Goal: Complete application form

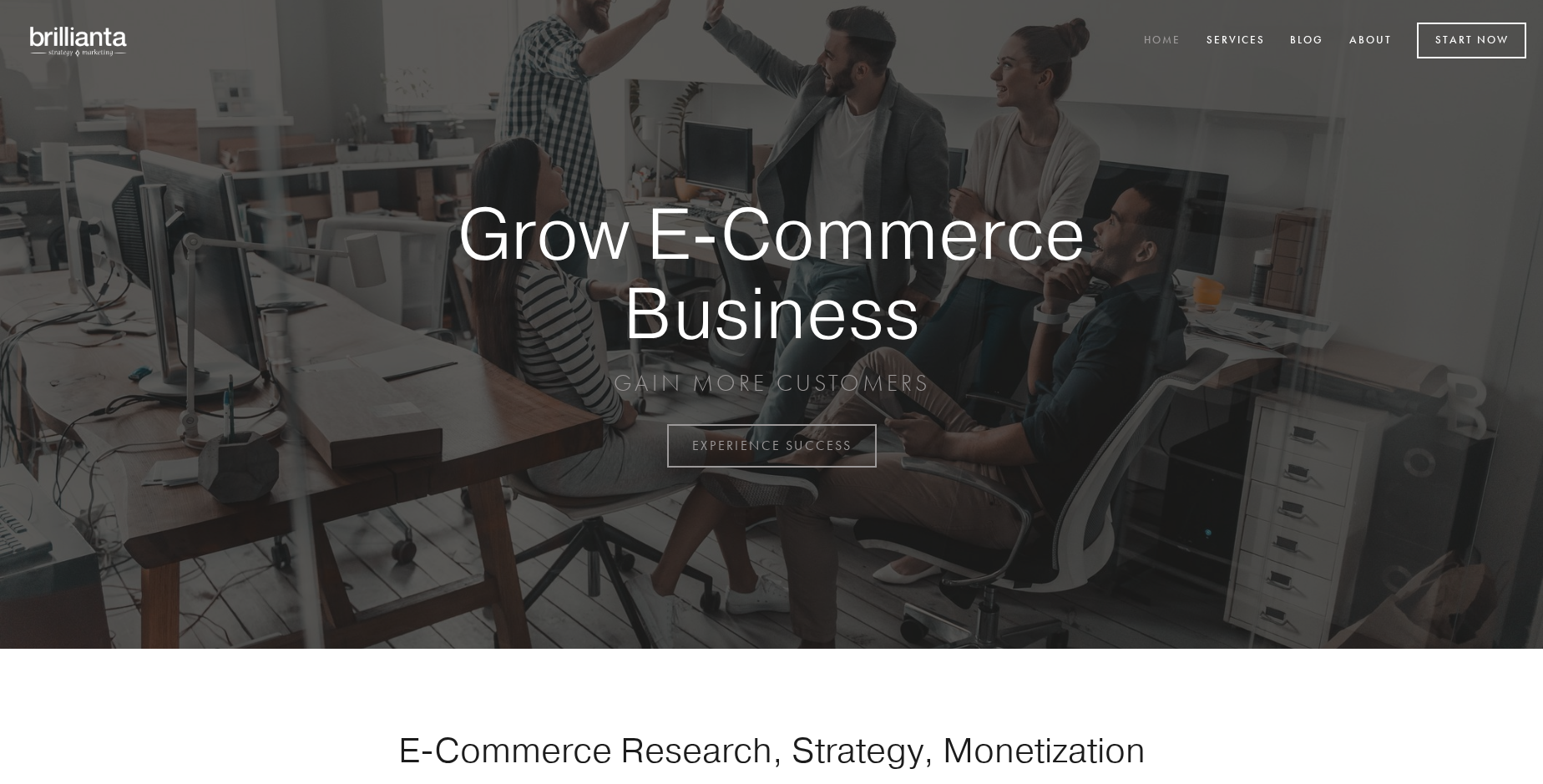
scroll to position [4377, 0]
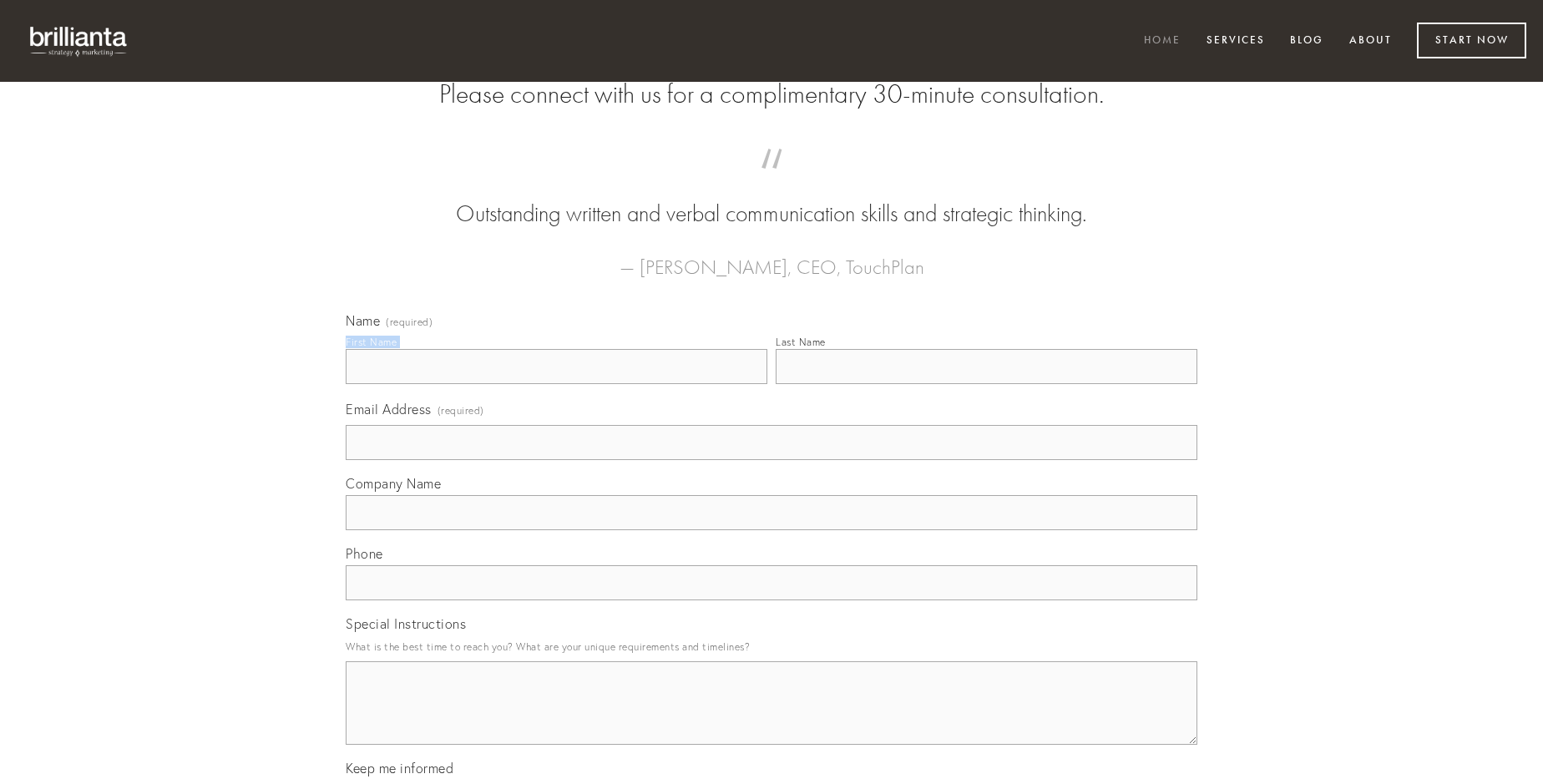
type input "[PERSON_NAME]"
click at [987, 384] on input "Last Name" at bounding box center [987, 366] width 422 height 35
type input "[PERSON_NAME]"
click at [772, 461] on input "Email Address (required)" at bounding box center [772, 442] width 852 height 35
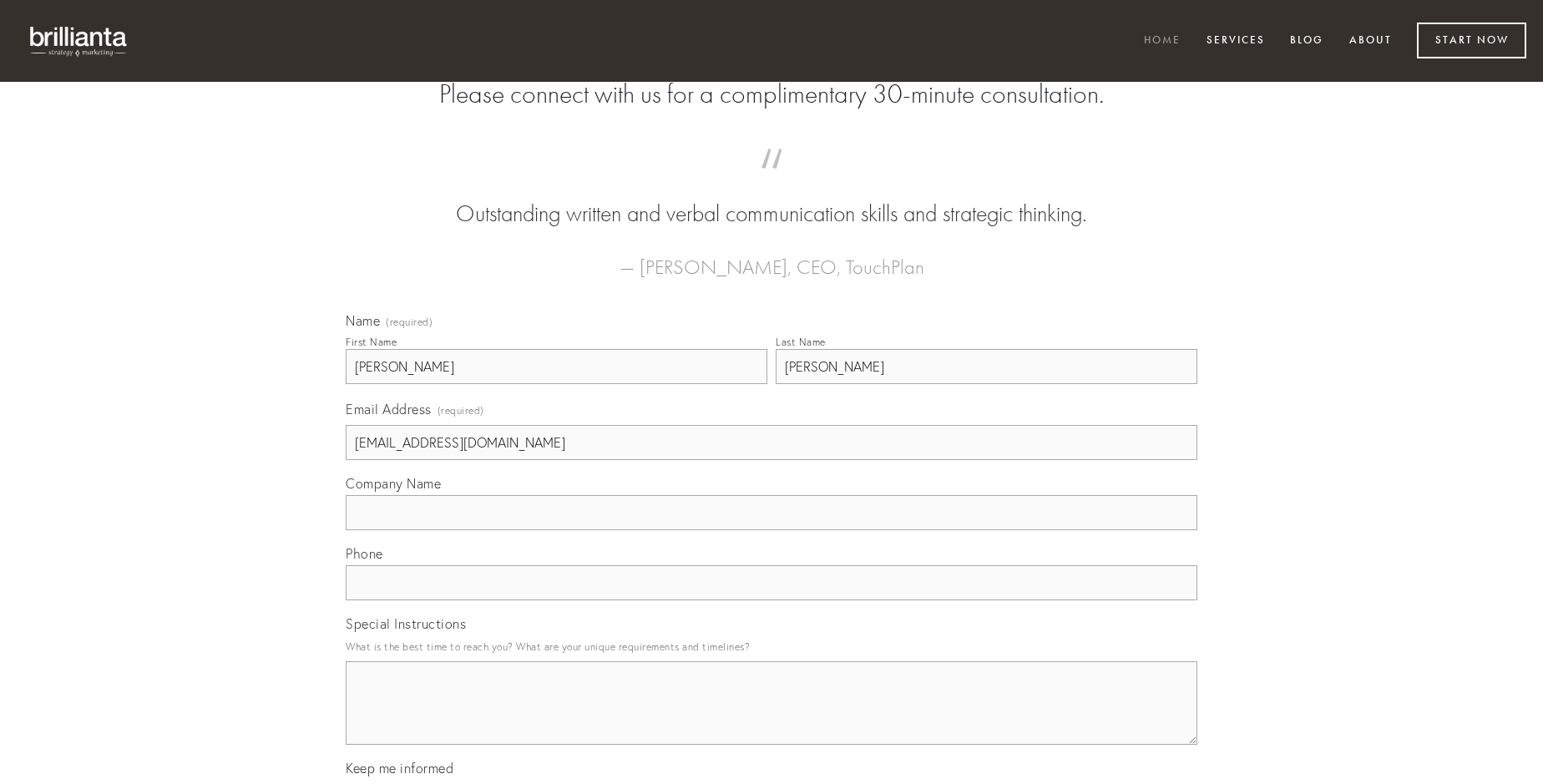
type input "[EMAIL_ADDRESS][DOMAIN_NAME]"
click at [772, 530] on input "Company Name" at bounding box center [772, 513] width 852 height 35
type input "debitis"
click at [772, 600] on input "text" at bounding box center [772, 582] width 852 height 35
click at [772, 718] on textarea "Special Instructions" at bounding box center [772, 702] width 852 height 83
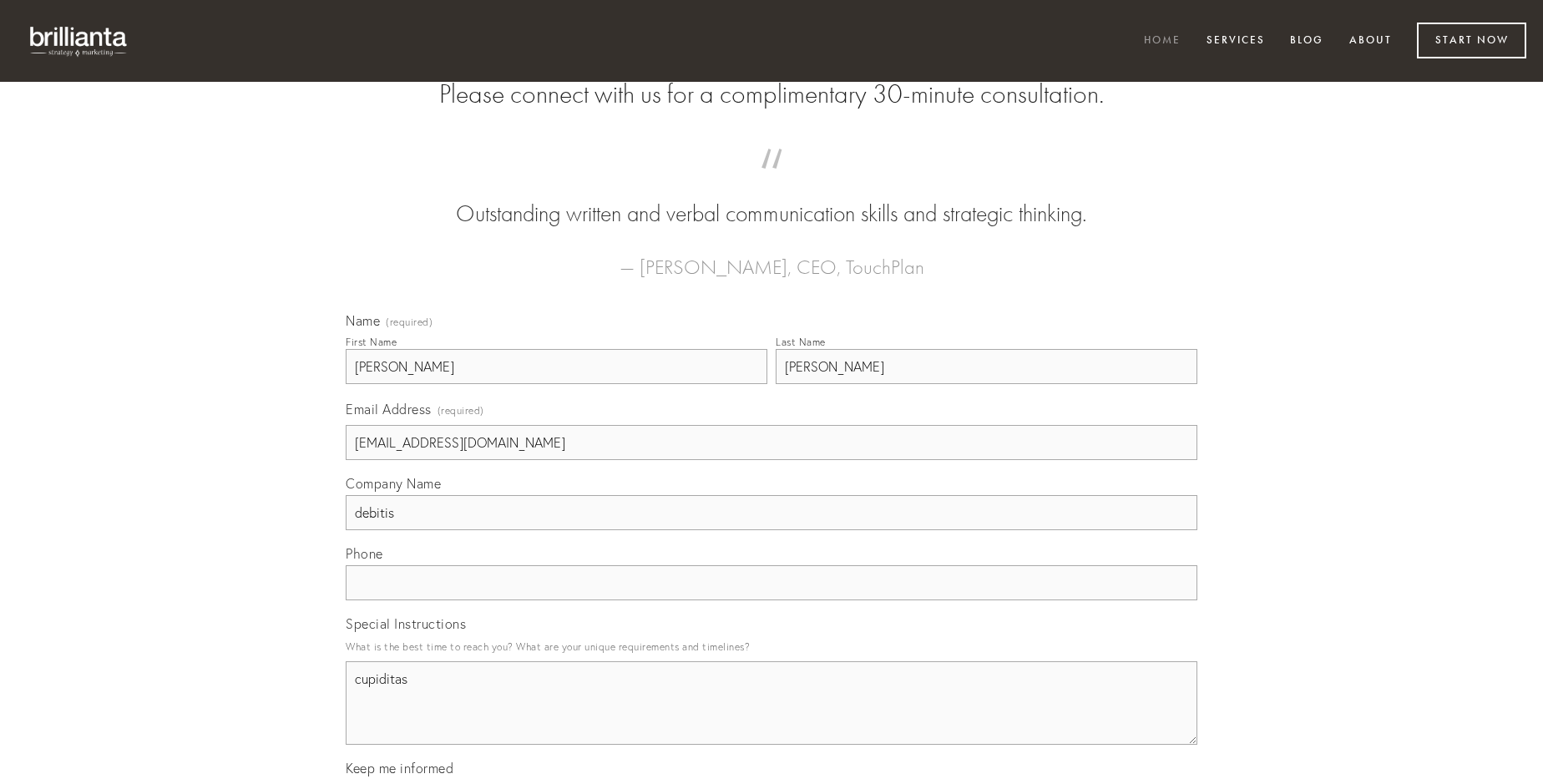
type textarea "cupiditas"
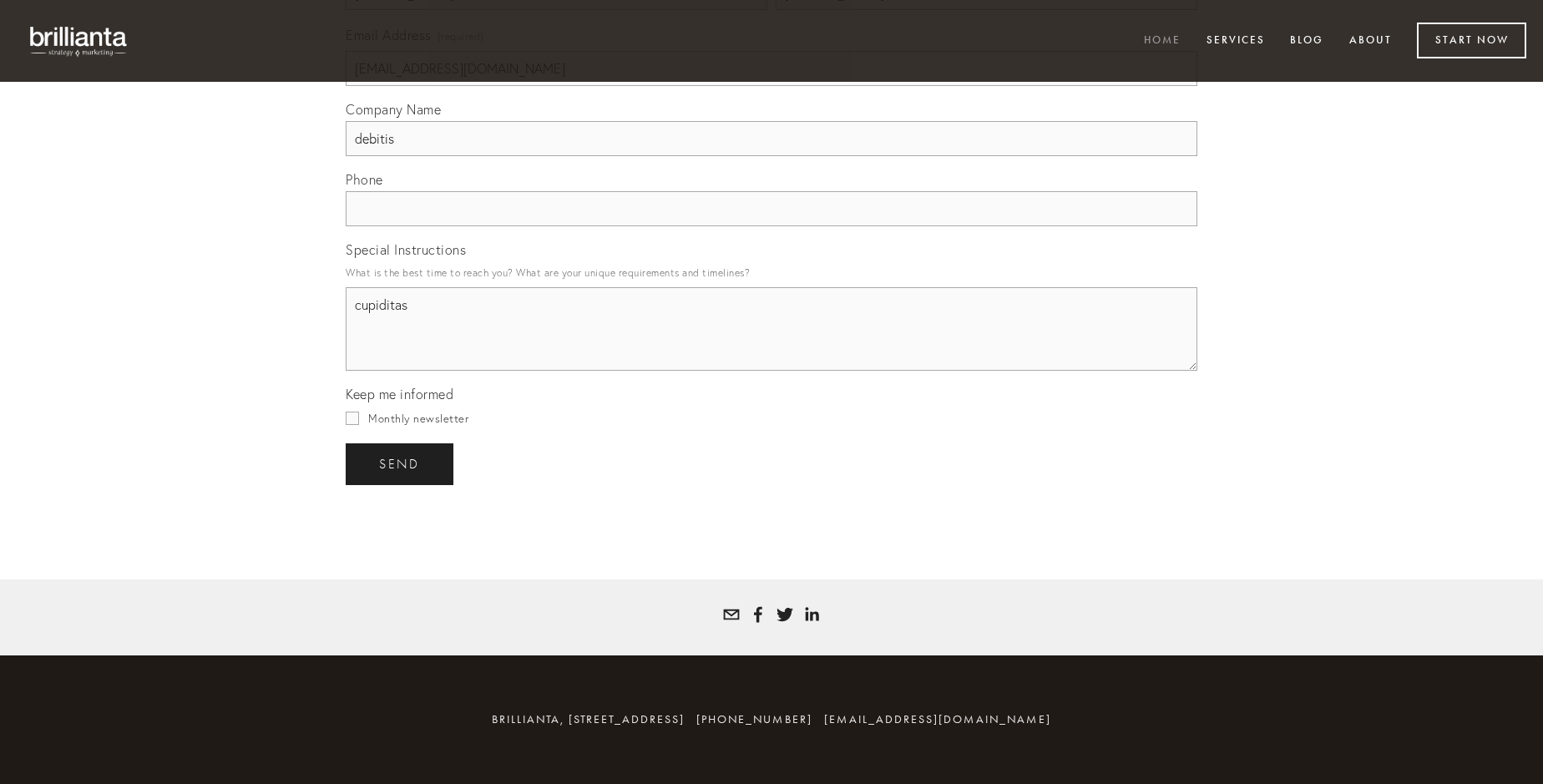
click at [401, 463] on span "send" at bounding box center [400, 464] width 41 height 15
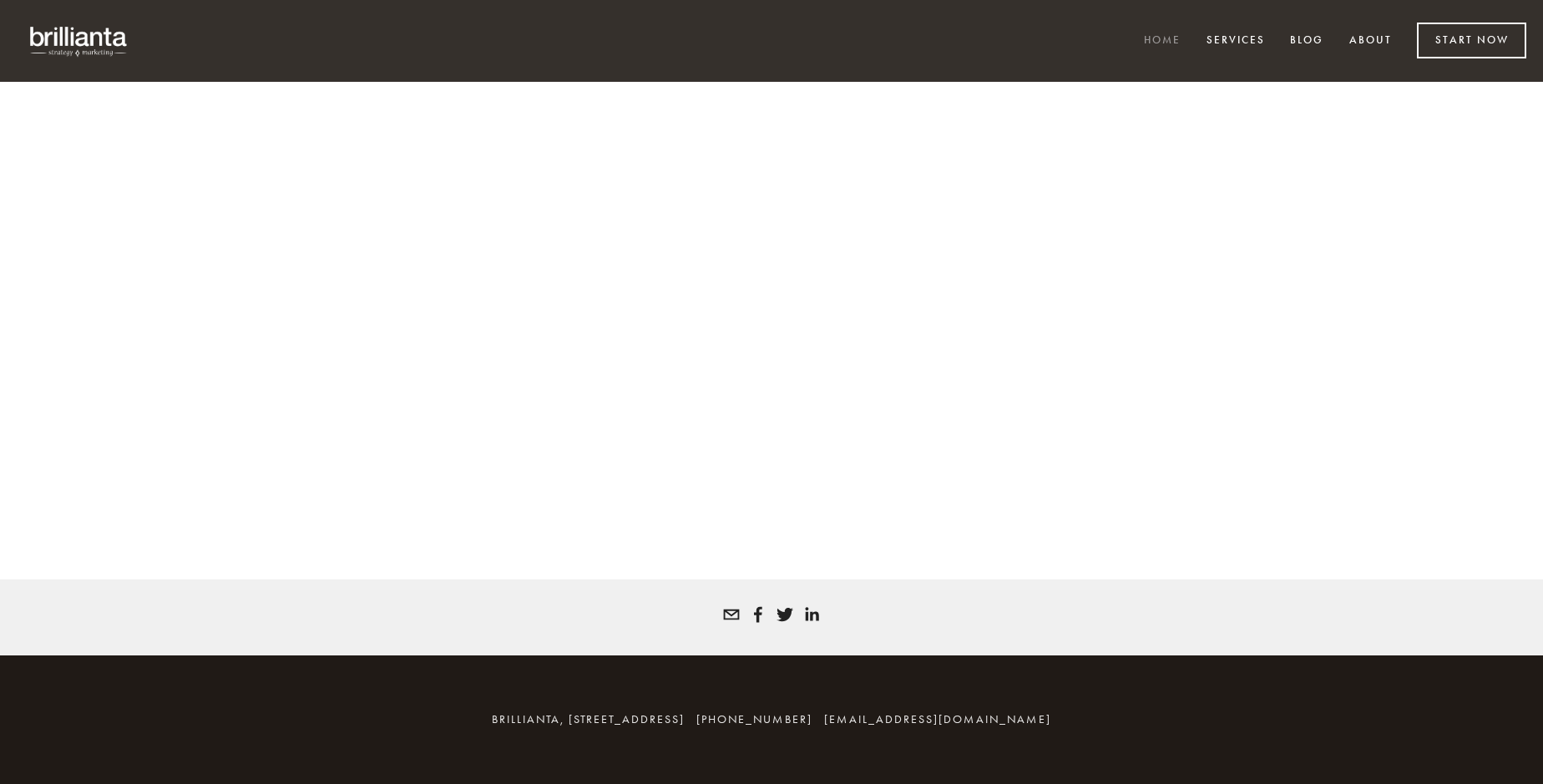
scroll to position [4355, 0]
